Goal: Transaction & Acquisition: Purchase product/service

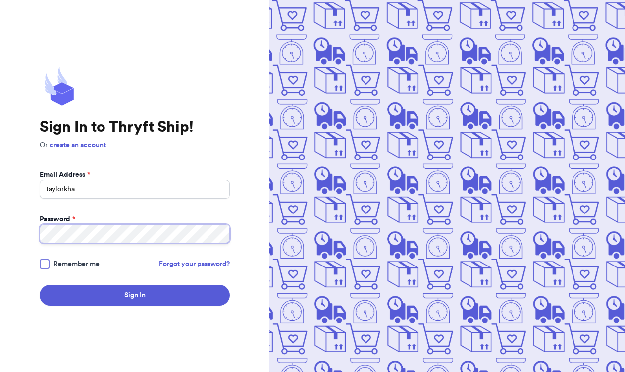
click at [7, 227] on div "Sign In to Thryft Ship! Or create an account Email Address * taylorkha Password…" at bounding box center [134, 186] width 269 height 372
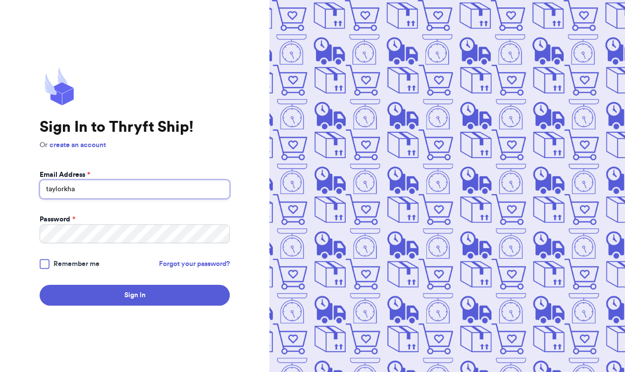
click at [83, 192] on input "taylorkha" at bounding box center [135, 189] width 190 height 19
type input "[EMAIL_ADDRESS][DOMAIN_NAME]"
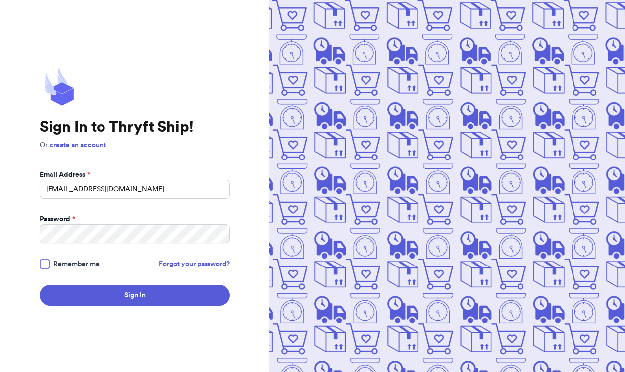
click at [47, 264] on div at bounding box center [45, 264] width 10 height 10
click at [0, 0] on input "Remember me" at bounding box center [0, 0] width 0 height 0
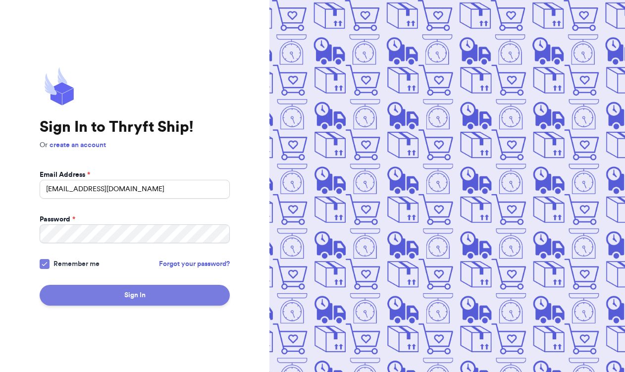
click at [96, 288] on button "Sign In" at bounding box center [135, 295] width 190 height 21
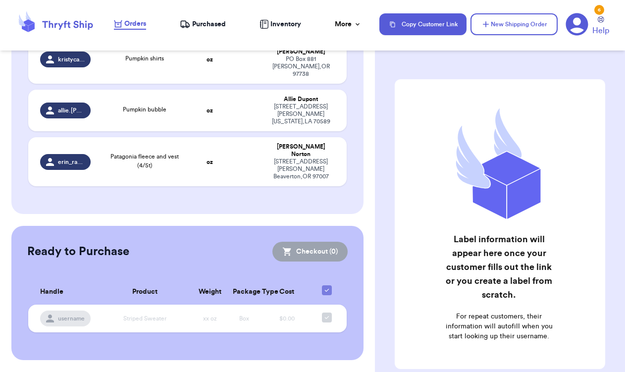
scroll to position [890, 0]
click at [193, 131] on td "oz" at bounding box center [210, 111] width 34 height 42
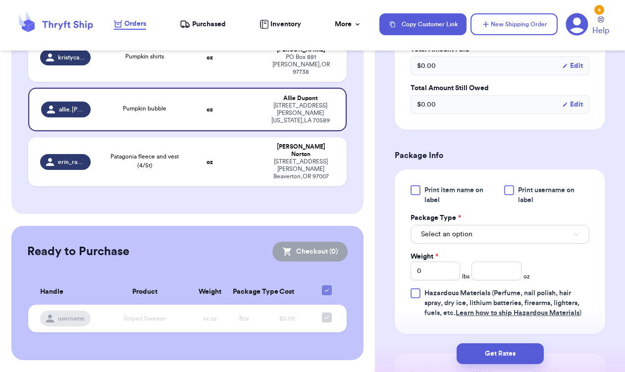
scroll to position [341, 0]
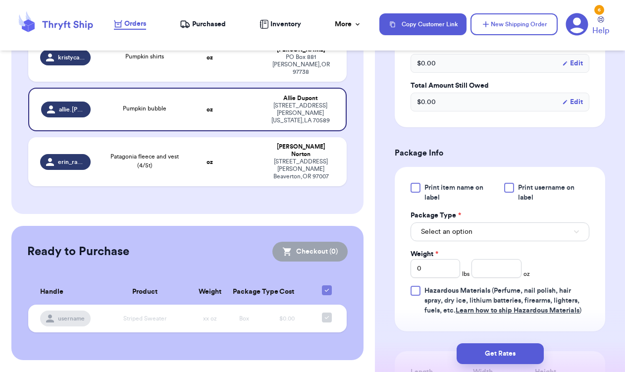
click at [511, 187] on div at bounding box center [509, 188] width 10 height 10
click at [0, 0] on input "Print username on label" at bounding box center [0, 0] width 0 height 0
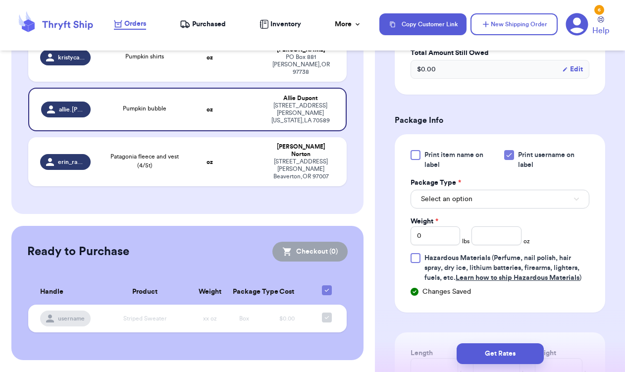
click at [473, 203] on button "Select an option" at bounding box center [499, 199] width 179 height 19
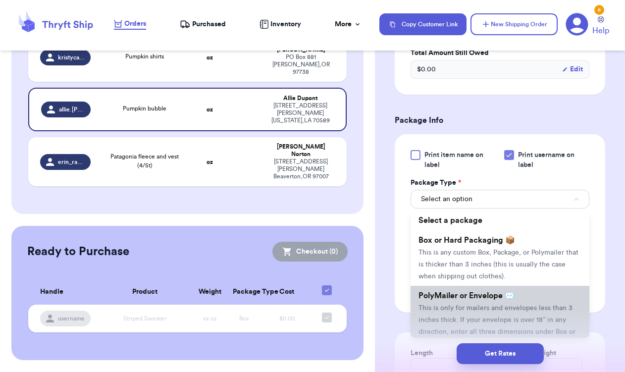
click at [484, 312] on span "This is only for mailers and envelopes less than 3 inches thick. If your envelo…" at bounding box center [496, 326] width 157 height 43
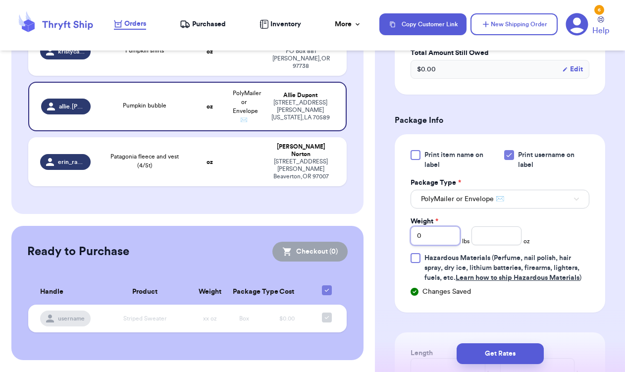
click at [455, 243] on input "0" at bounding box center [435, 235] width 50 height 19
click at [524, 241] on span "oz" at bounding box center [526, 241] width 6 height 8
click at [515, 237] on input "number" at bounding box center [496, 235] width 50 height 19
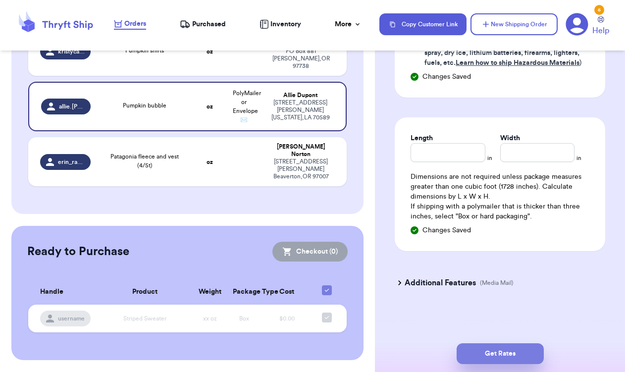
scroll to position [591, 0]
type input "2"
click at [504, 357] on button "Get Rates" at bounding box center [500, 353] width 87 height 21
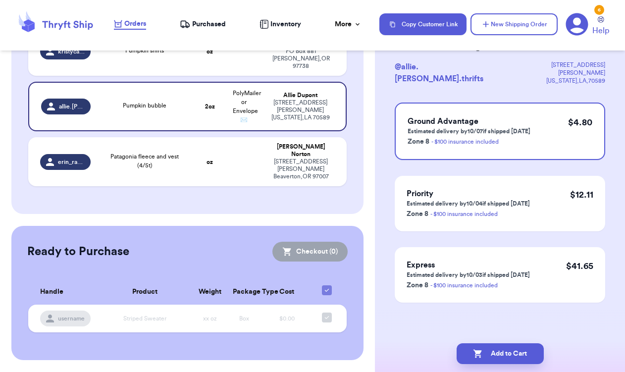
scroll to position [0, 0]
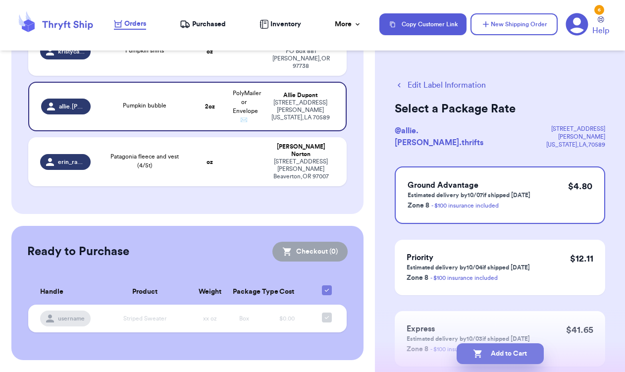
click at [504, 357] on button "Add to Cart" at bounding box center [500, 353] width 87 height 21
checkbox input "true"
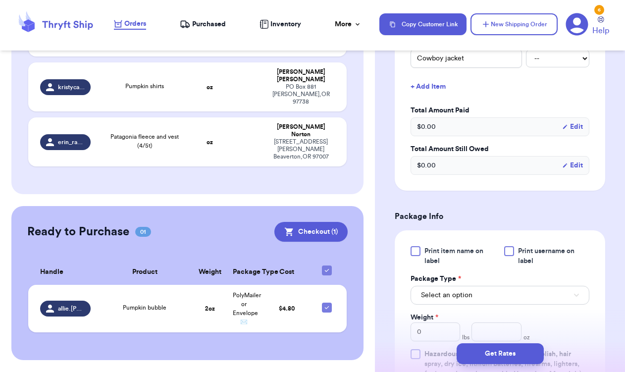
scroll to position [328, 0]
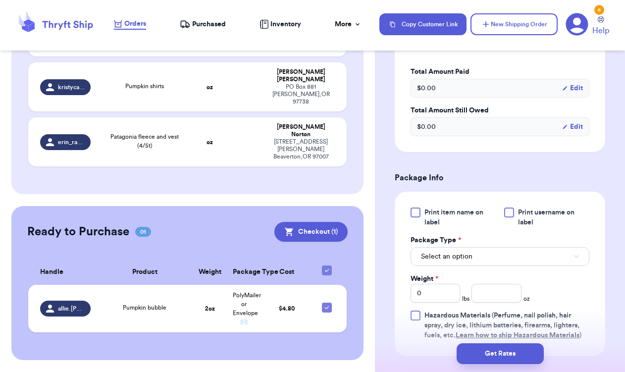
click at [512, 207] on div at bounding box center [509, 212] width 10 height 10
click at [0, 0] on input "Print username on label" at bounding box center [0, 0] width 0 height 0
click at [481, 247] on button "Select an option" at bounding box center [499, 256] width 179 height 19
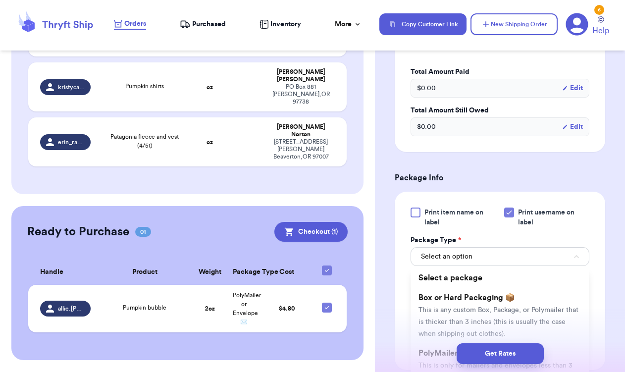
click at [441, 348] on div "Get Rates" at bounding box center [500, 353] width 234 height 21
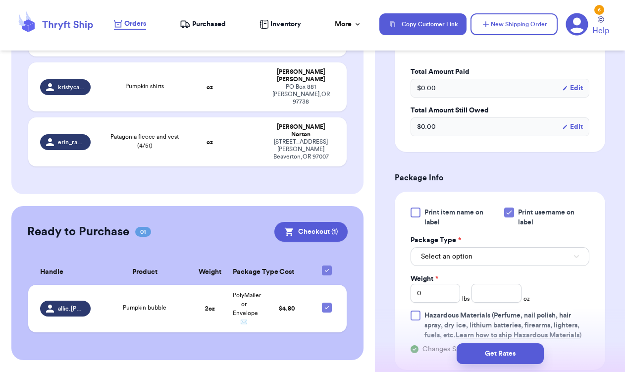
click at [461, 252] on span "Select an option" at bounding box center [446, 257] width 51 height 10
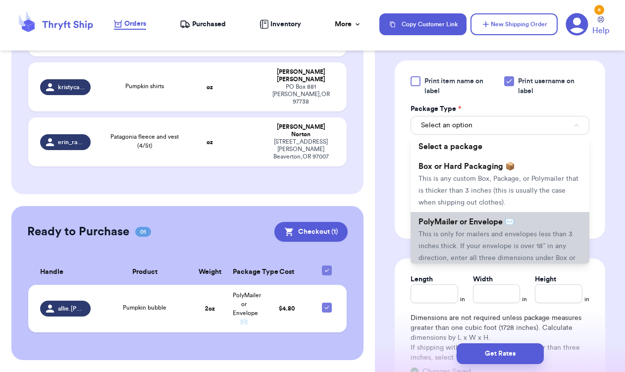
scroll to position [464, 0]
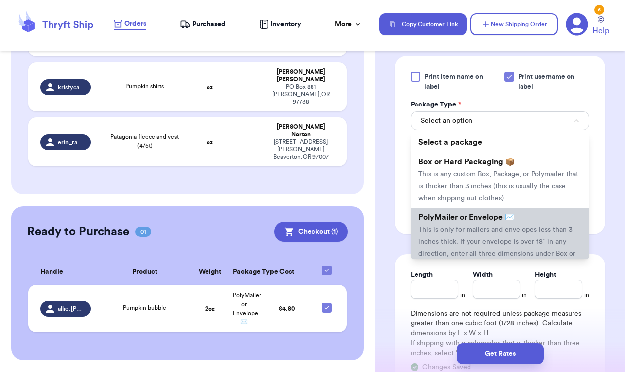
click at [453, 226] on span "This is only for mailers and envelopes less than 3 inches thick. If your envelo…" at bounding box center [496, 247] width 157 height 43
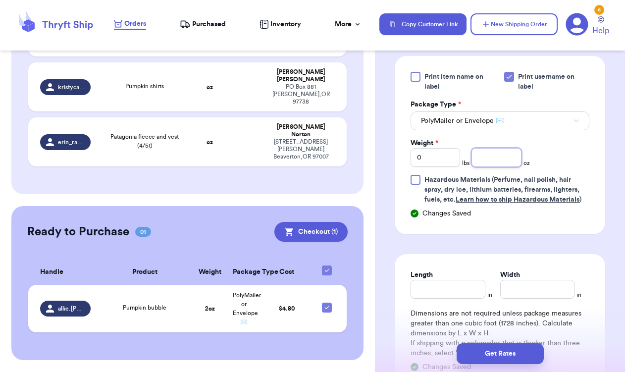
click at [480, 148] on input "number" at bounding box center [496, 157] width 50 height 19
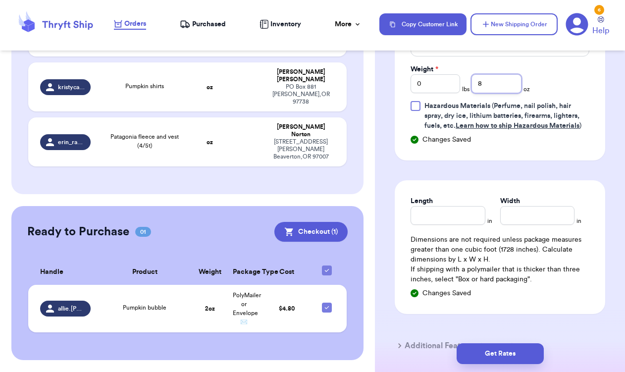
scroll to position [538, 0]
type input "8"
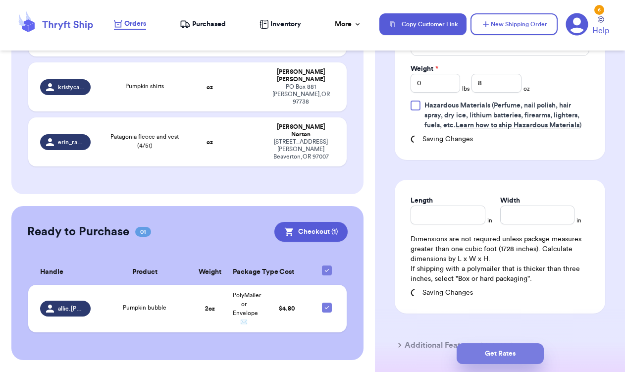
click at [499, 353] on button "Get Rates" at bounding box center [500, 353] width 87 height 21
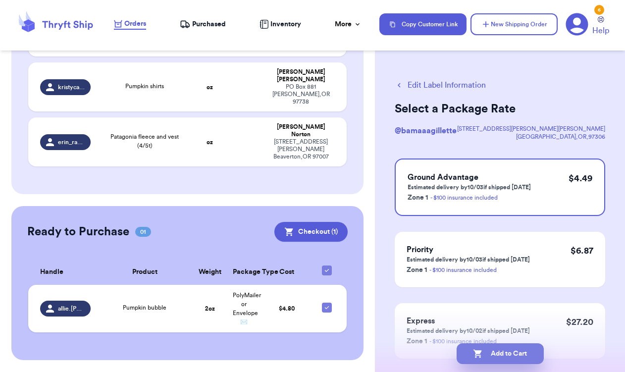
click at [499, 353] on button "Add to Cart" at bounding box center [500, 353] width 87 height 21
checkbox input "true"
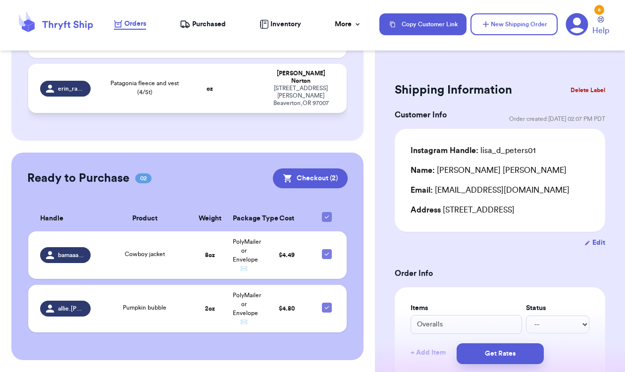
scroll to position [764, 0]
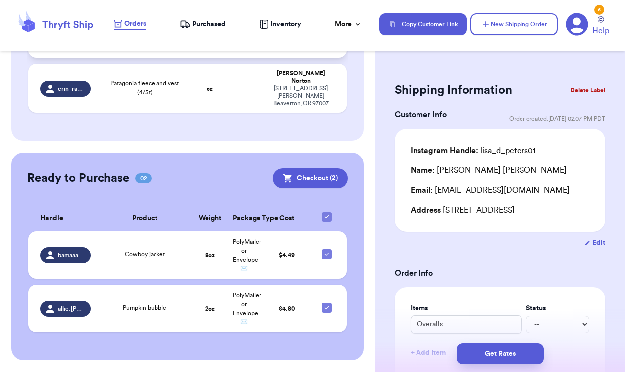
click at [193, 58] on td "oz" at bounding box center [210, 33] width 34 height 49
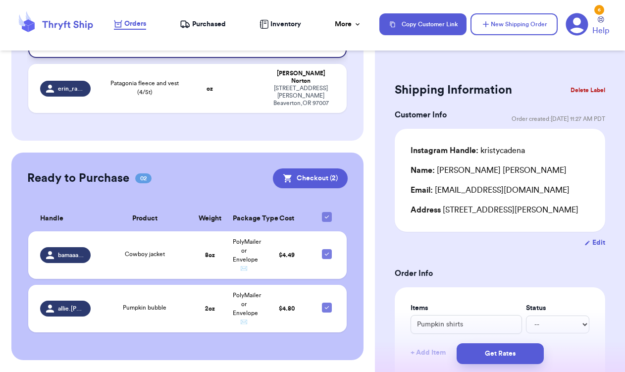
type input "Pumpkin shirts"
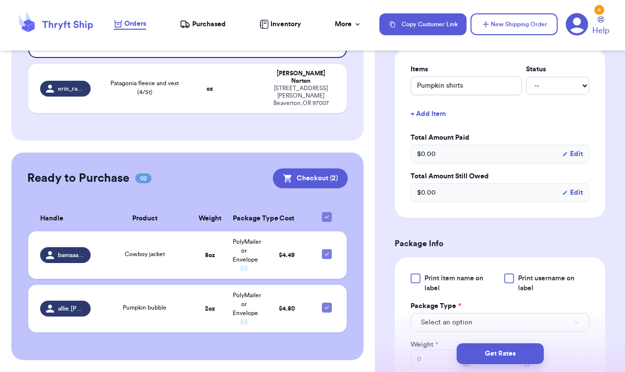
scroll to position [240, 0]
click at [508, 278] on div at bounding box center [509, 277] width 10 height 10
click at [0, 0] on input "Print username on label" at bounding box center [0, 0] width 0 height 0
click at [468, 324] on span "Select an option" at bounding box center [446, 321] width 51 height 10
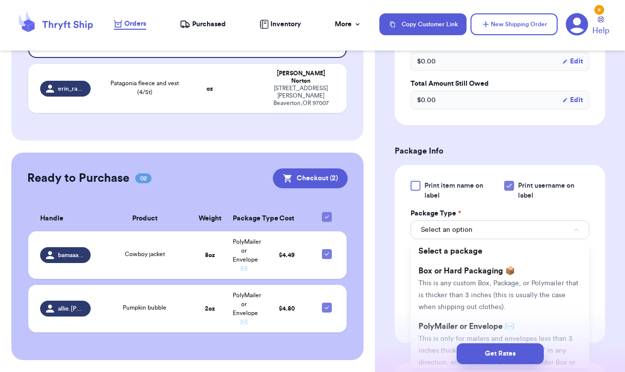
scroll to position [335, 0]
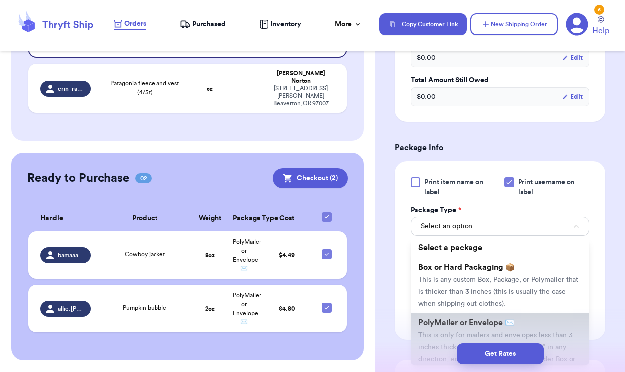
click at [447, 334] on li "PolyMailer or Envelope ✉️ This is only for mailers and envelopes less than 3 in…" at bounding box center [499, 346] width 179 height 67
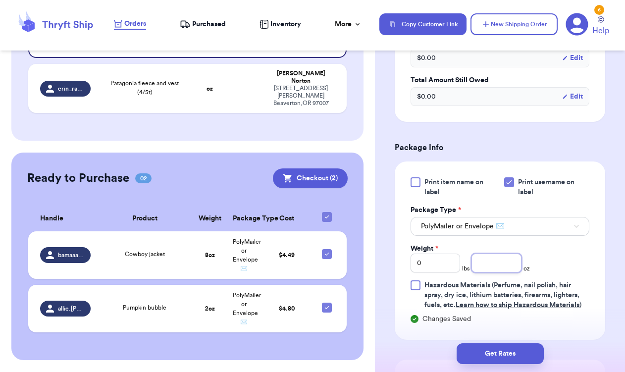
click at [479, 272] on input "number" at bounding box center [496, 263] width 50 height 19
type input "14"
click at [513, 352] on button "Get Rates" at bounding box center [500, 353] width 87 height 21
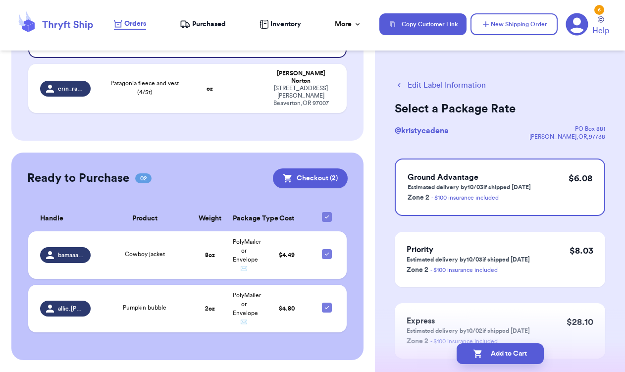
scroll to position [0, 0]
click at [511, 353] on button "Add to Cart" at bounding box center [500, 353] width 87 height 21
checkbox input "true"
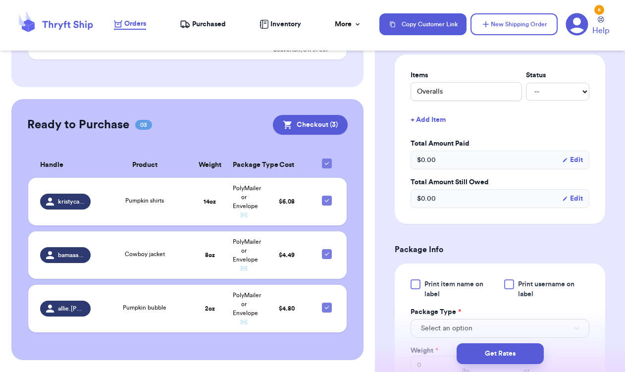
scroll to position [246, 0]
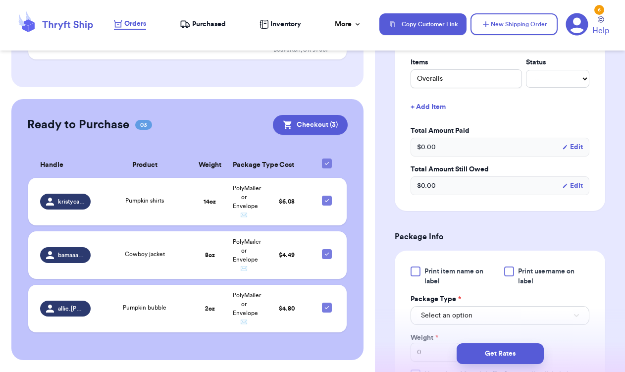
click at [511, 271] on div at bounding box center [509, 271] width 10 height 10
click at [0, 0] on input "Print username on label" at bounding box center [0, 0] width 0 height 0
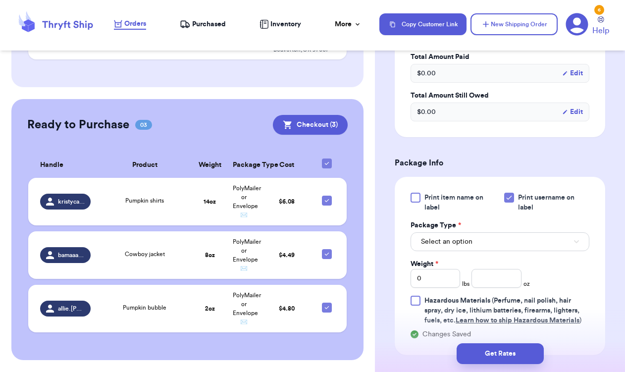
click at [496, 247] on button "Select an option" at bounding box center [499, 241] width 179 height 19
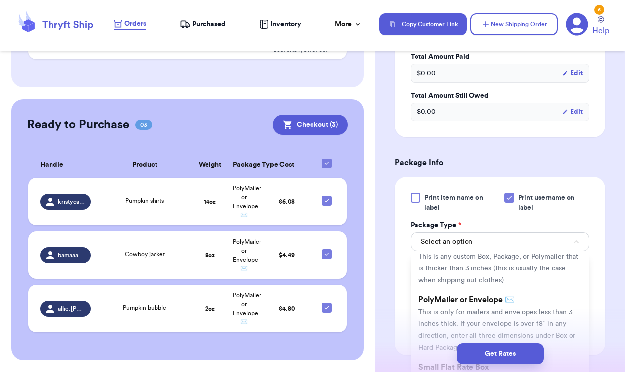
scroll to position [50, 0]
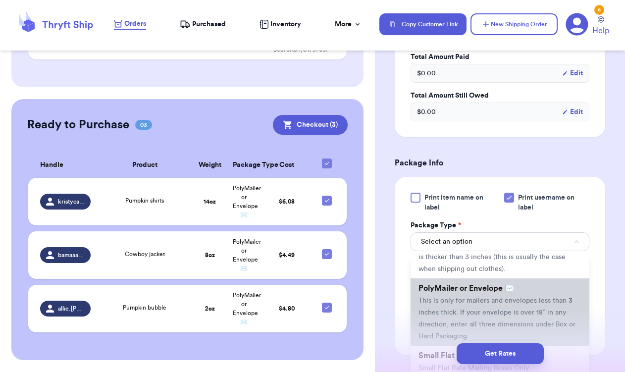
click at [477, 297] on li "PolyMailer or Envelope ✉️ This is only for mailers and envelopes less than 3 in…" at bounding box center [499, 311] width 179 height 67
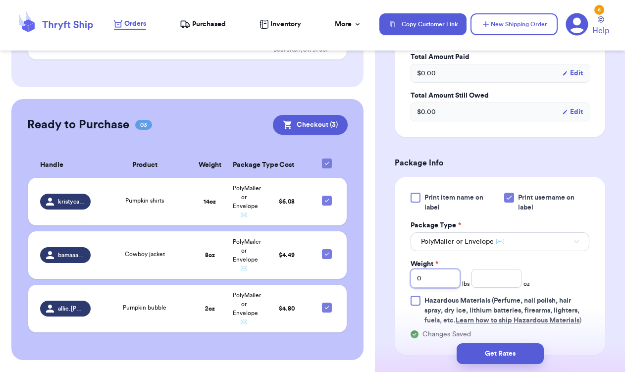
click at [444, 280] on input "0" at bounding box center [435, 278] width 50 height 19
type input "1"
click at [490, 279] on input "number" at bounding box center [496, 278] width 50 height 19
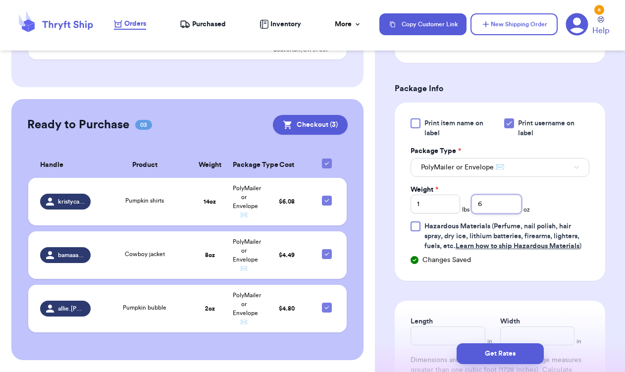
scroll to position [415, 0]
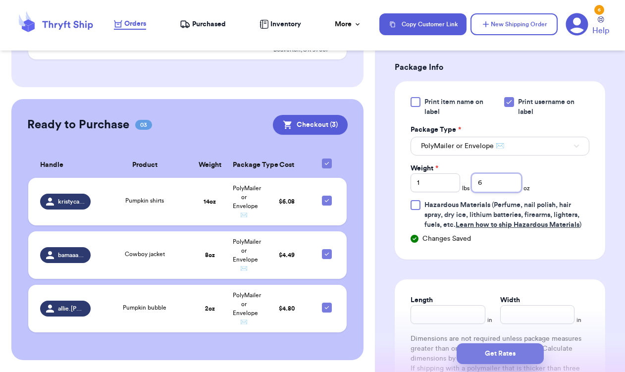
type input "6"
click at [509, 355] on button "Get Rates" at bounding box center [500, 353] width 87 height 21
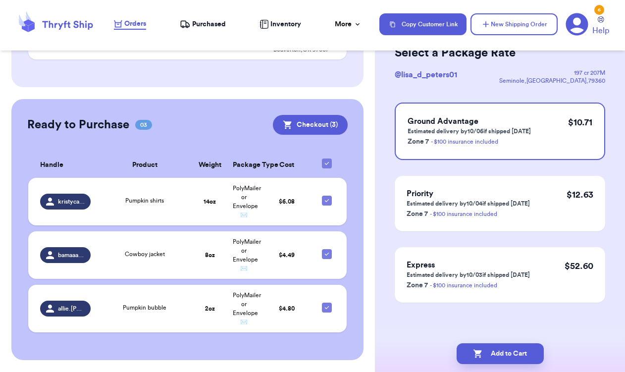
scroll to position [0, 0]
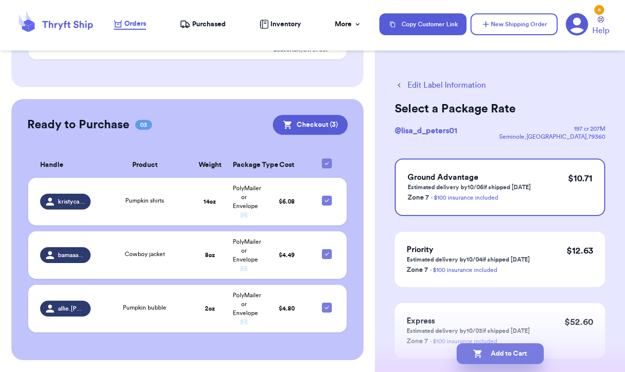
click at [508, 350] on button "Add to Cart" at bounding box center [500, 353] width 87 height 21
checkbox input "true"
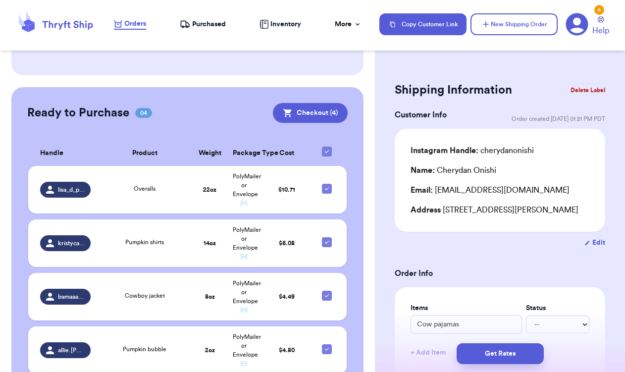
scroll to position [560, 0]
type input "Bamboo jams"
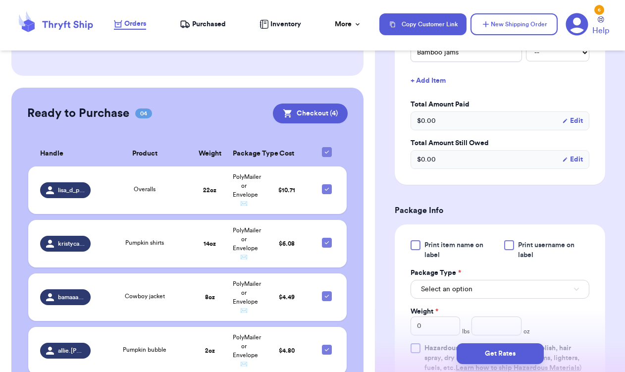
scroll to position [272, 0]
click at [508, 250] on div at bounding box center [509, 245] width 10 height 10
click at [0, 0] on input "Print username on label" at bounding box center [0, 0] width 0 height 0
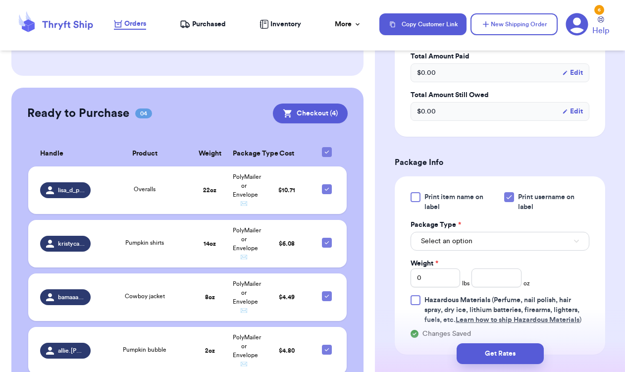
scroll to position [335, 0]
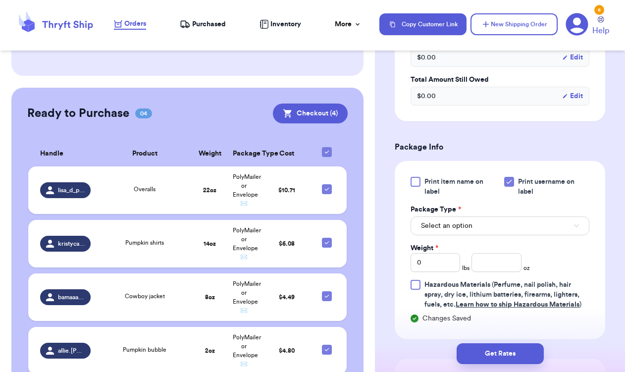
click at [493, 235] on button "Select an option" at bounding box center [499, 225] width 179 height 19
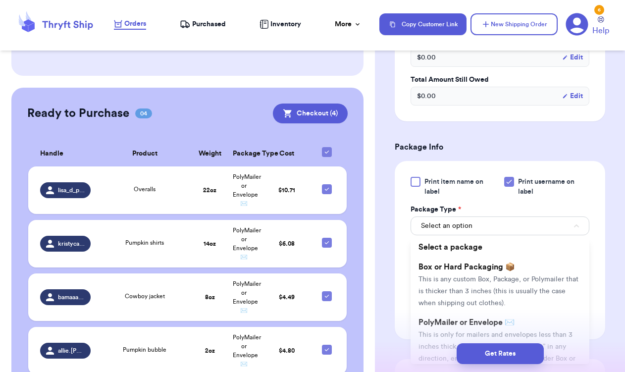
click at [448, 342] on div "Get Rates" at bounding box center [500, 353] width 250 height 37
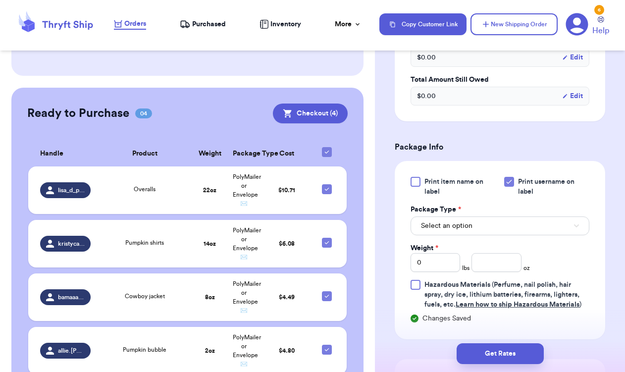
click at [475, 235] on button "Select an option" at bounding box center [499, 225] width 179 height 19
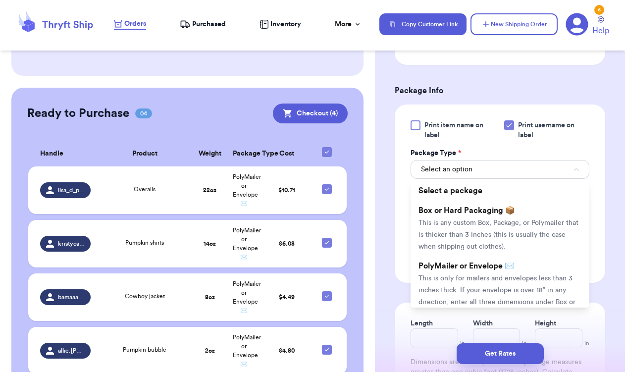
scroll to position [395, 0]
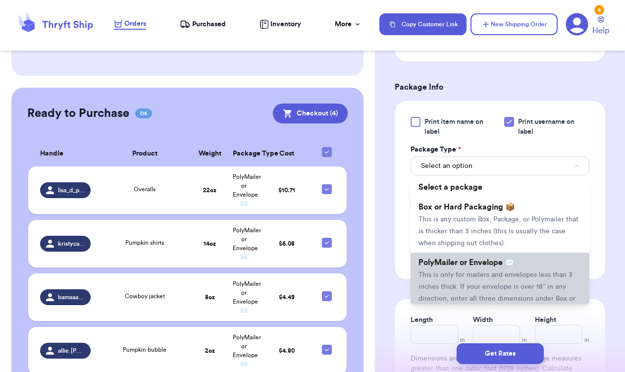
click at [524, 286] on span "This is only for mailers and envelopes less than 3 inches thick. If your envelo…" at bounding box center [496, 292] width 157 height 43
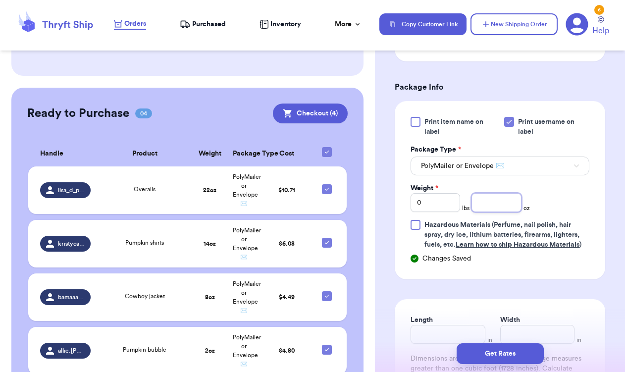
click at [508, 212] on input "number" at bounding box center [496, 202] width 50 height 19
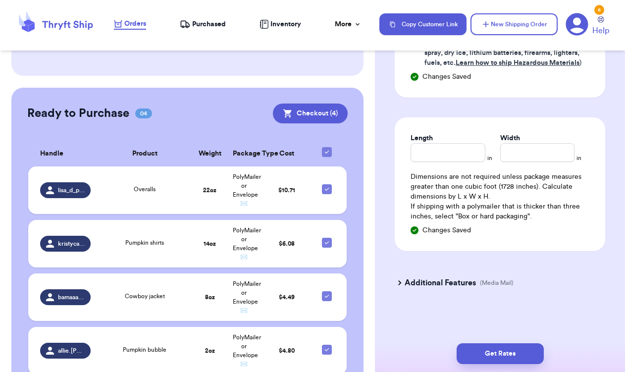
scroll to position [591, 0]
type input "8"
click at [503, 356] on button "Get Rates" at bounding box center [500, 353] width 87 height 21
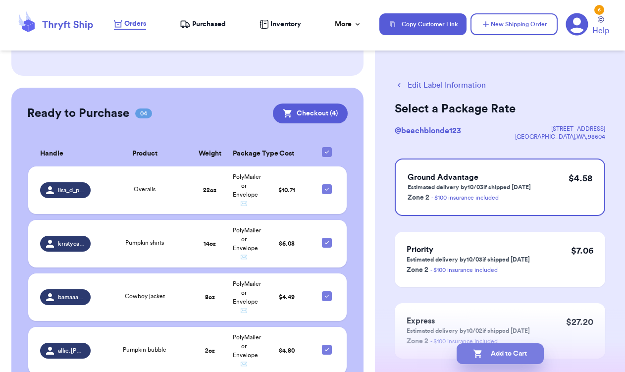
click at [492, 352] on button "Add to Cart" at bounding box center [500, 353] width 87 height 21
checkbox input "true"
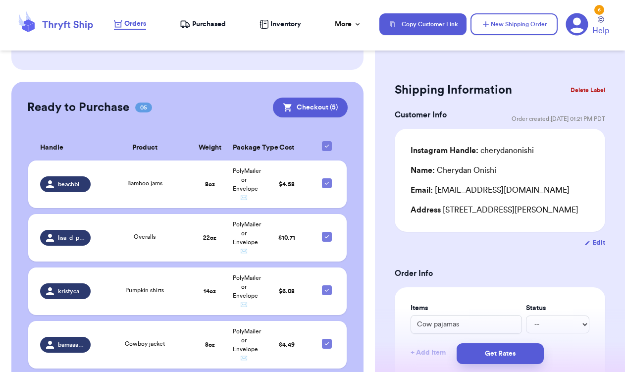
scroll to position [505, 0]
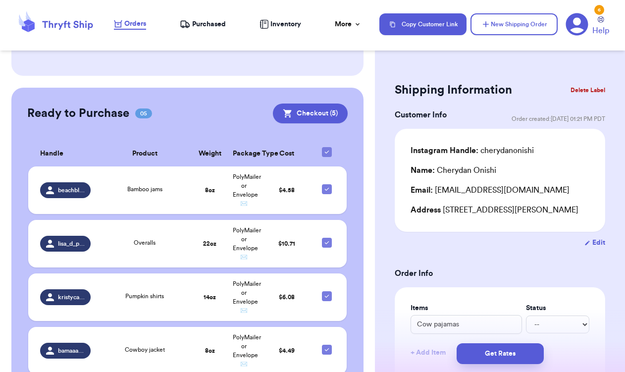
type input "Maroon overalls"
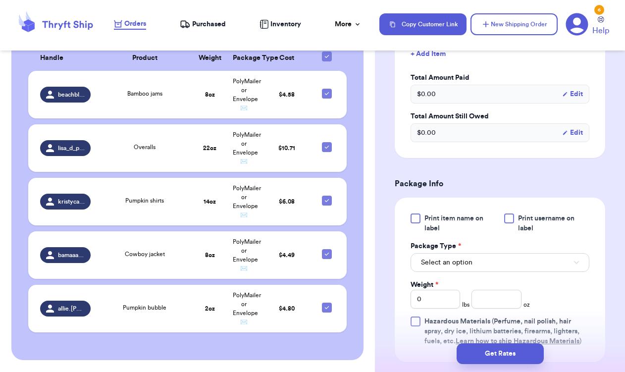
scroll to position [313, 0]
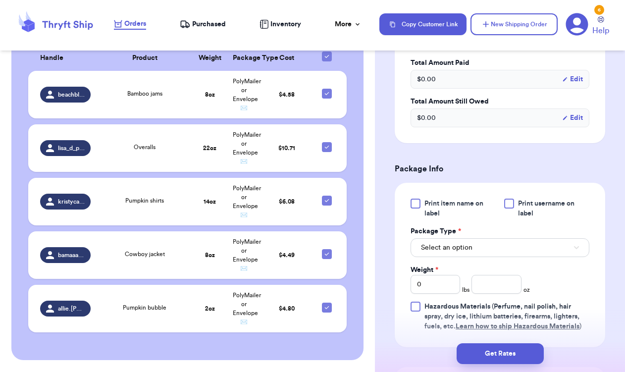
click at [509, 208] on div at bounding box center [509, 204] width 10 height 10
click at [0, 0] on input "Print username on label" at bounding box center [0, 0] width 0 height 0
click at [493, 257] on button "Select an option" at bounding box center [499, 247] width 179 height 19
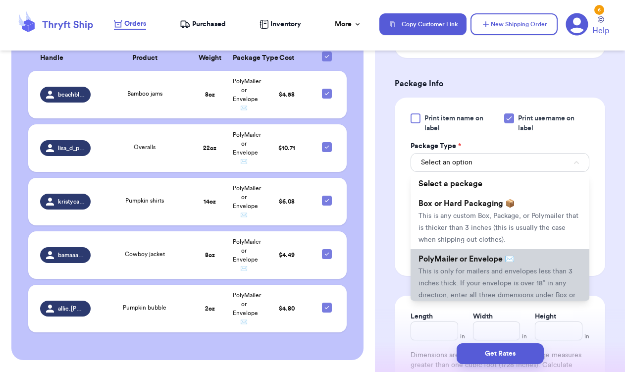
scroll to position [404, 0]
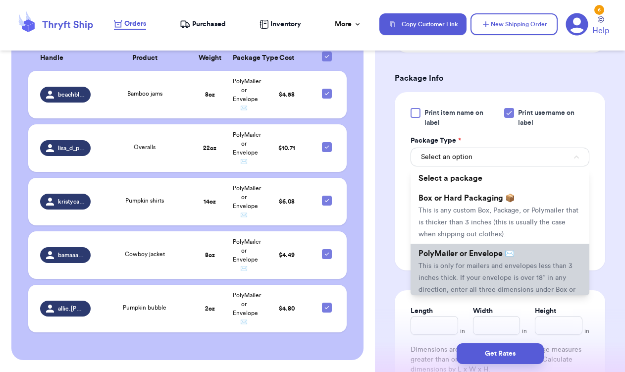
click at [458, 288] on li "PolyMailer or Envelope ✉️ This is only for mailers and envelopes less than 3 in…" at bounding box center [499, 277] width 179 height 67
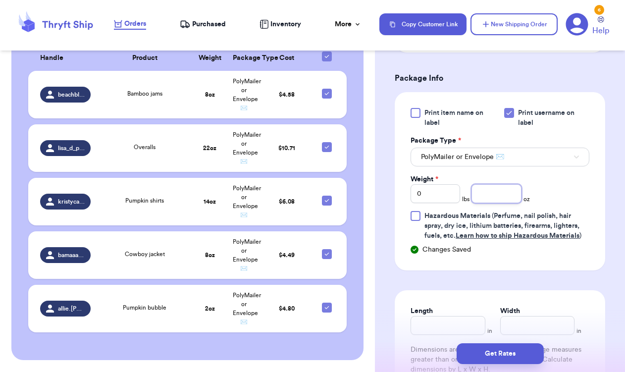
click at [489, 203] on input "number" at bounding box center [496, 193] width 50 height 19
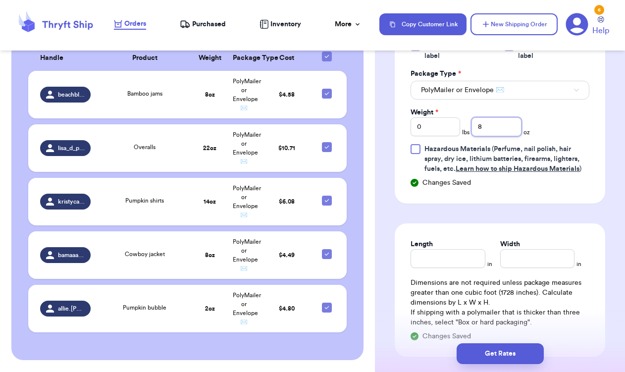
scroll to position [474, 0]
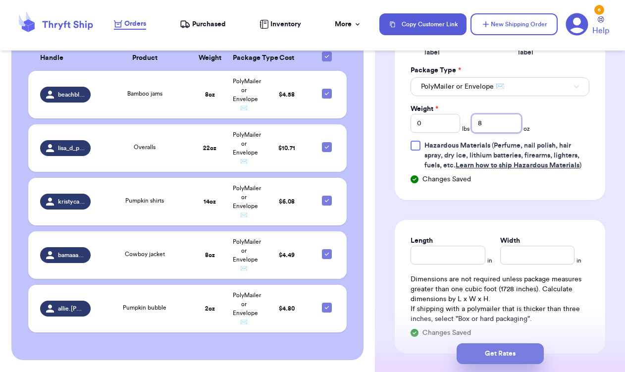
type input "8"
click at [507, 358] on button "Get Rates" at bounding box center [500, 353] width 87 height 21
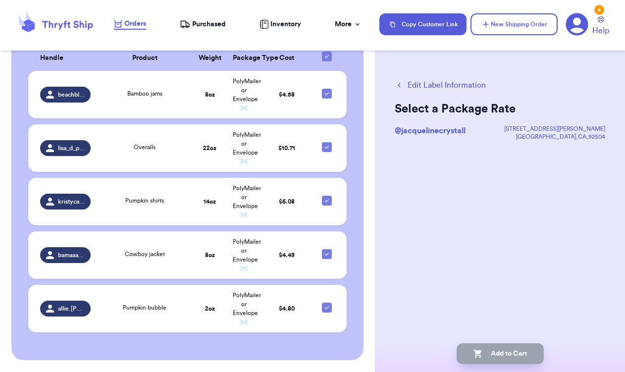
scroll to position [0, 0]
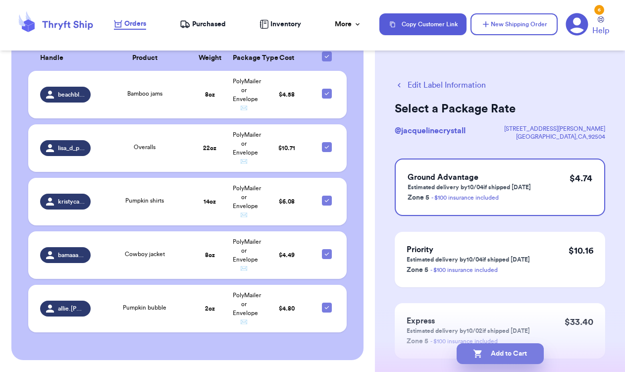
click at [507, 358] on button "Add to Cart" at bounding box center [500, 353] width 87 height 21
checkbox input "true"
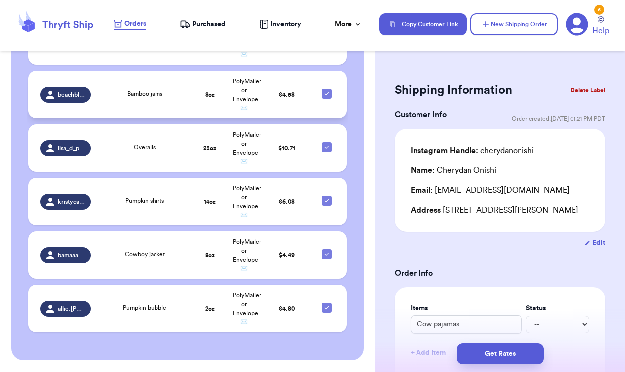
scroll to position [654, 0]
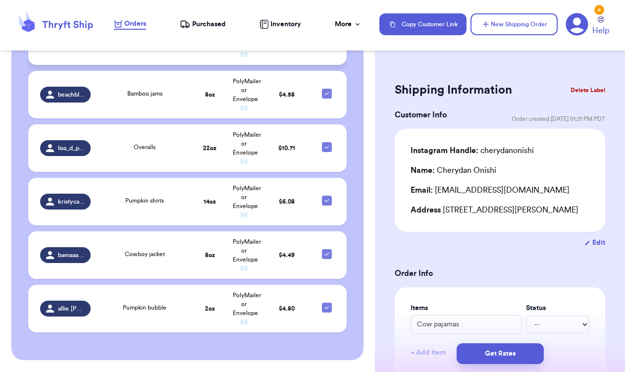
click at [102, 47] on div "Maroon overalls" at bounding box center [144, 41] width 84 height 11
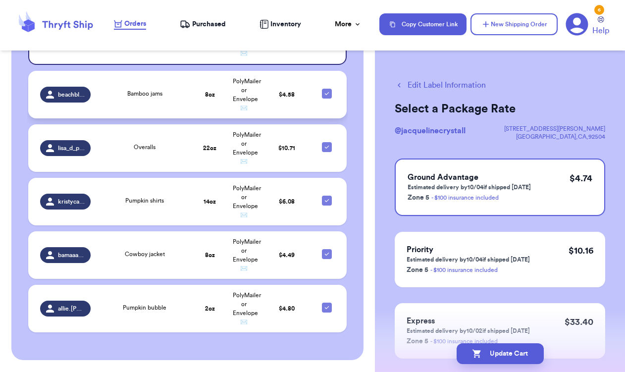
click at [127, 97] on span "Bamboo jams" at bounding box center [144, 94] width 35 height 6
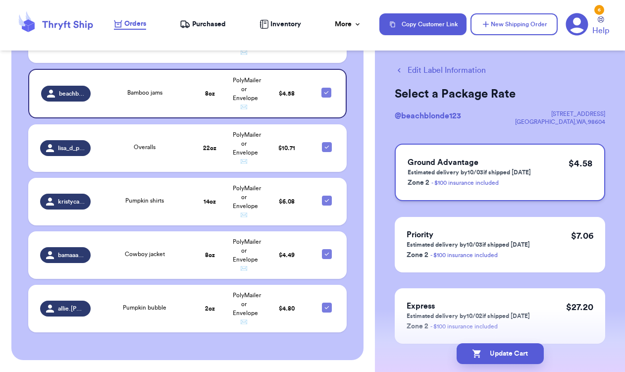
scroll to position [19, 0]
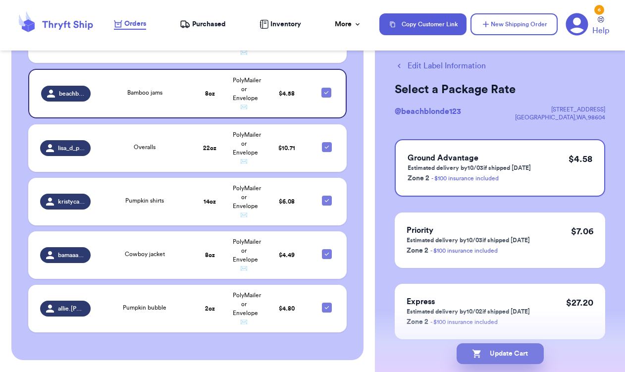
click at [503, 354] on button "Update Cart" at bounding box center [500, 353] width 87 height 21
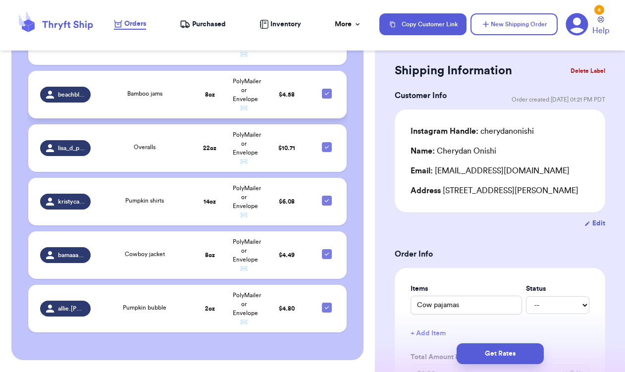
click at [325, 95] on icon at bounding box center [327, 93] width 4 height 3
click at [326, 89] on input "checkbox" at bounding box center [326, 88] width 0 height 0
checkbox input "false"
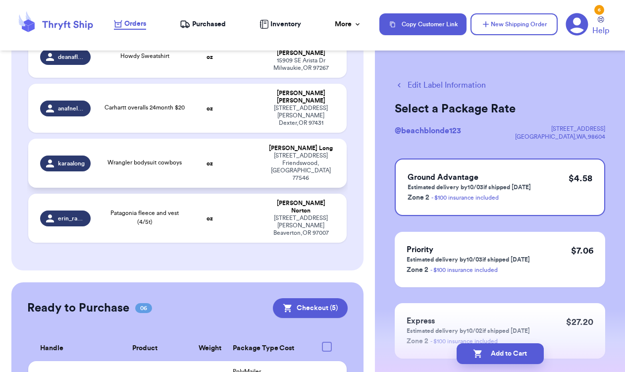
scroll to position [259, 0]
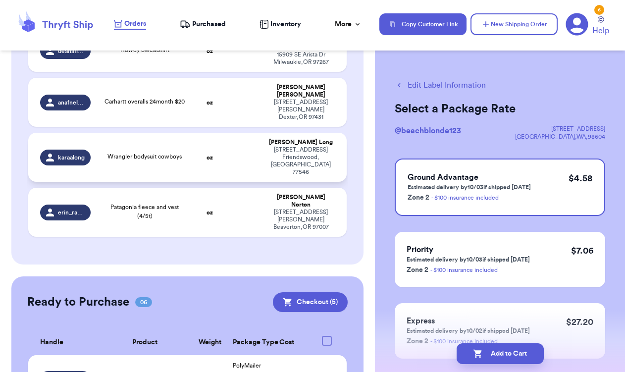
click at [227, 182] on td at bounding box center [244, 157] width 34 height 49
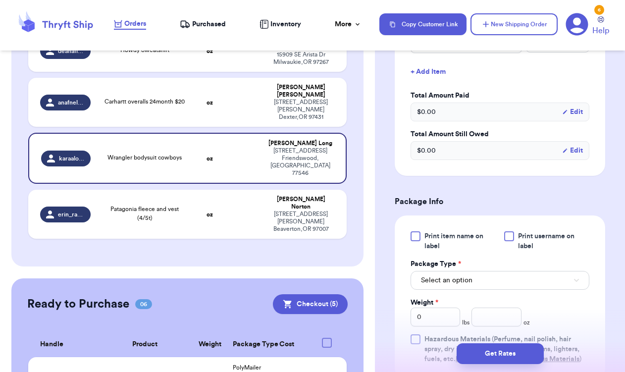
scroll to position [283, 0]
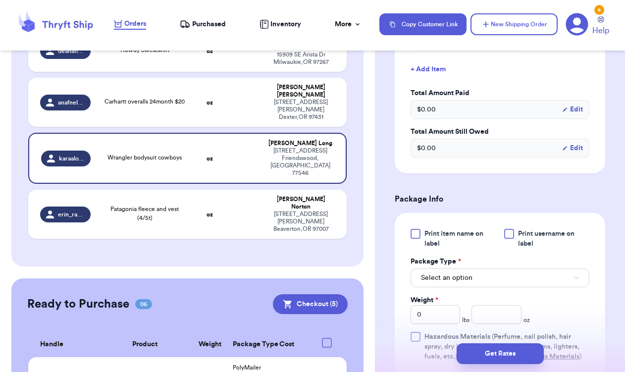
click at [502, 249] on div "Print item name on label Print username on label" at bounding box center [499, 239] width 179 height 20
click at [511, 239] on div at bounding box center [509, 234] width 10 height 10
click at [0, 0] on input "Print username on label" at bounding box center [0, 0] width 0 height 0
click at [491, 287] on button "Select an option" at bounding box center [499, 277] width 179 height 19
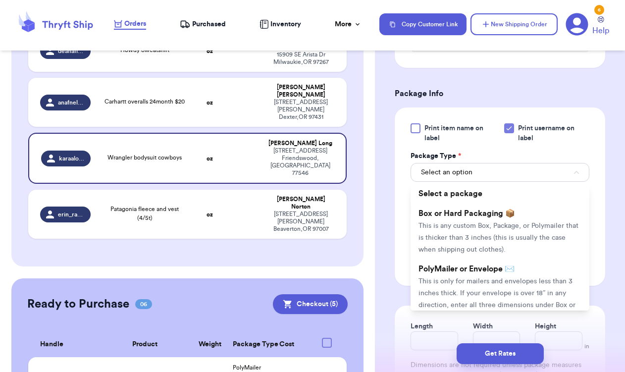
scroll to position [401, 0]
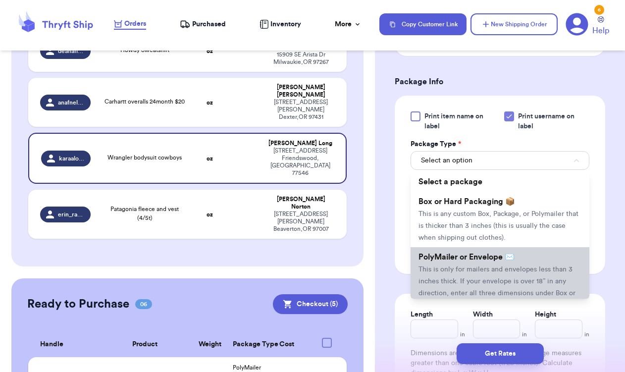
click at [485, 261] on span "PolyMailer or Envelope ✉️" at bounding box center [466, 257] width 96 height 8
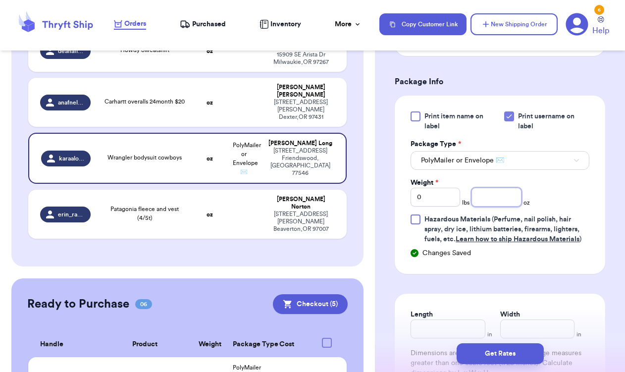
click at [506, 206] on input "number" at bounding box center [496, 197] width 50 height 19
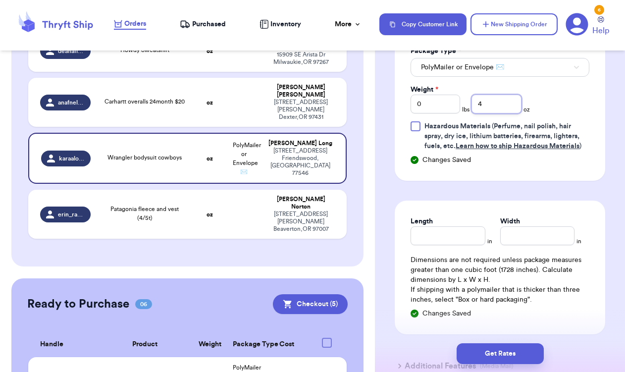
scroll to position [525, 0]
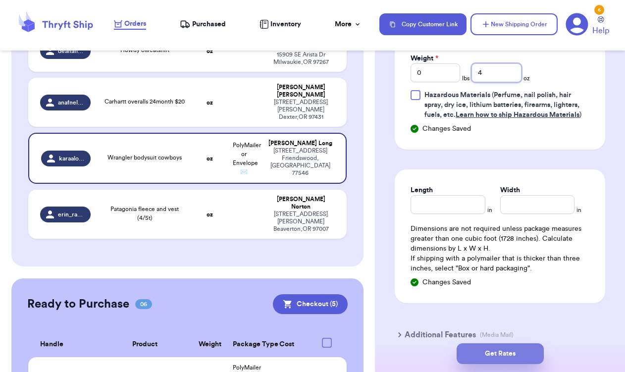
type input "4"
click at [505, 354] on button "Get Rates" at bounding box center [500, 353] width 87 height 21
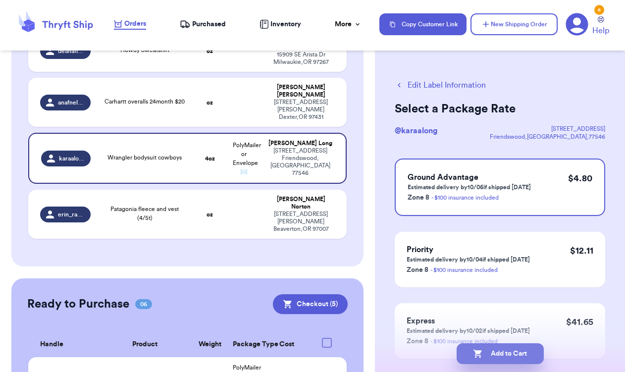
click at [505, 354] on button "Add to Cart" at bounding box center [500, 353] width 87 height 21
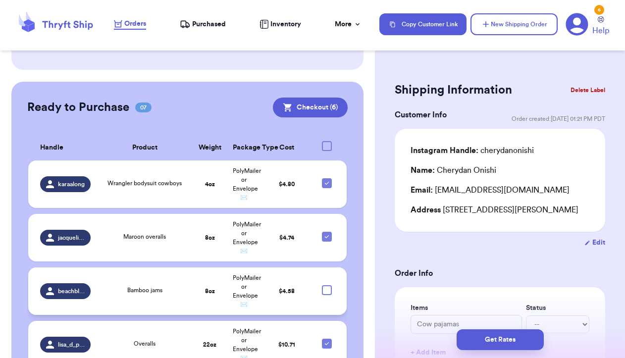
scroll to position [397, 0]
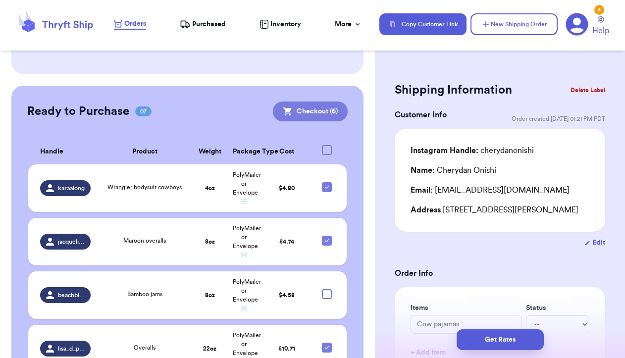
click at [319, 102] on button "Checkout ( 6 )" at bounding box center [310, 112] width 75 height 20
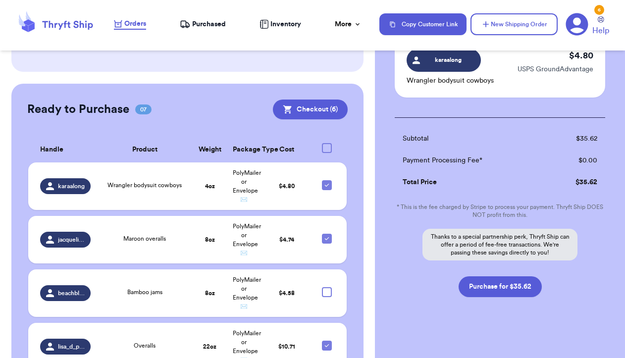
scroll to position [439, 0]
click at [508, 277] on button "Purchase for $35.62" at bounding box center [500, 287] width 83 height 21
checkbox input "false"
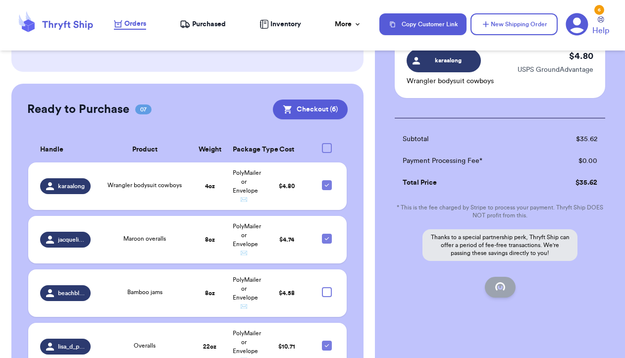
checkbox input "false"
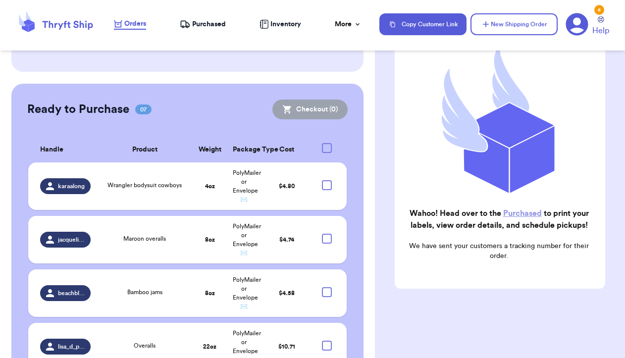
scroll to position [236, 0]
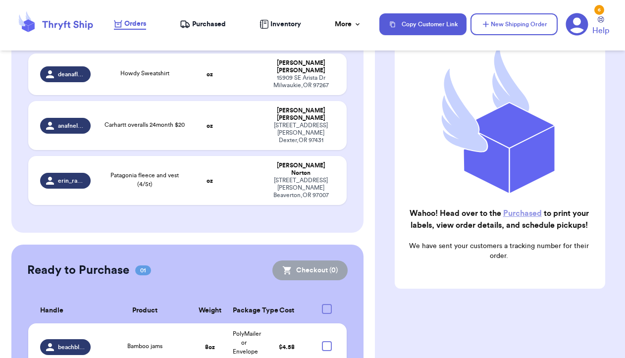
click at [513, 213] on link "Purchased" at bounding box center [522, 213] width 39 height 8
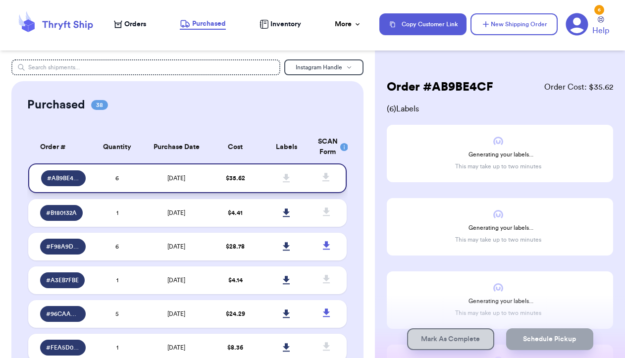
click at [288, 182] on icon at bounding box center [286, 178] width 7 height 8
click at [285, 182] on icon at bounding box center [286, 178] width 7 height 8
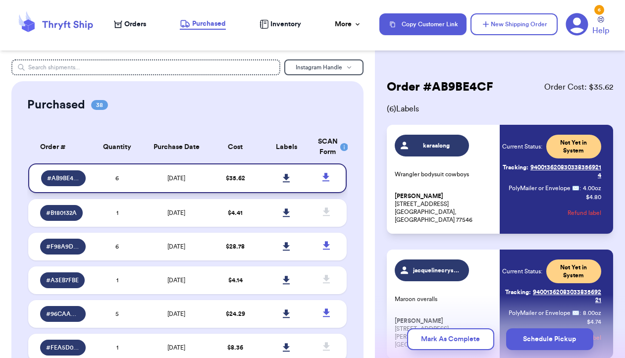
click at [284, 183] on icon at bounding box center [286, 178] width 7 height 9
click at [289, 182] on icon at bounding box center [286, 178] width 7 height 9
